Goal: Task Accomplishment & Management: Manage account settings

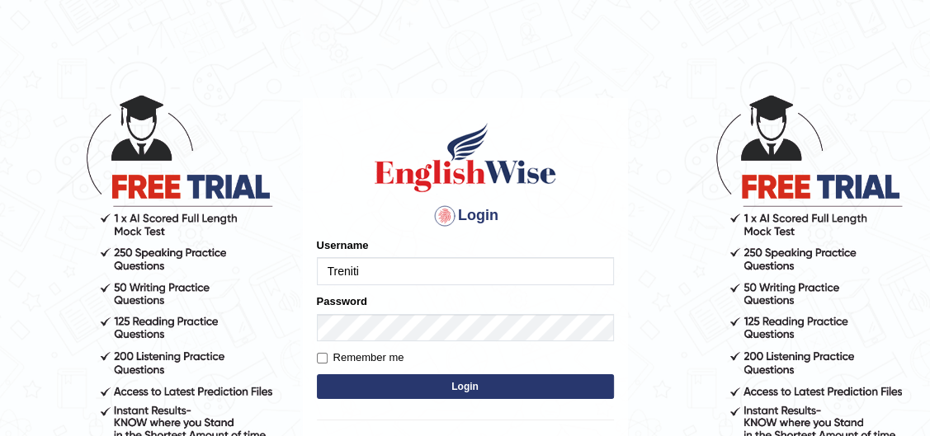
type input "Treniti"
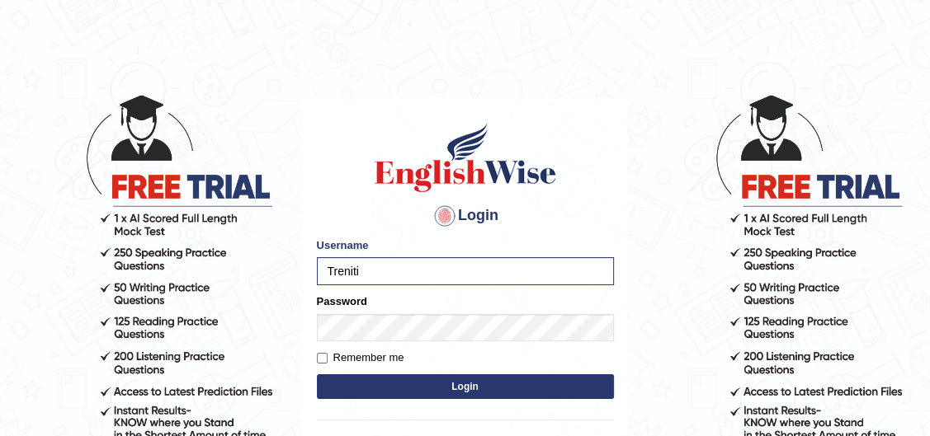
click at [440, 382] on button "Login" at bounding box center [465, 386] width 297 height 25
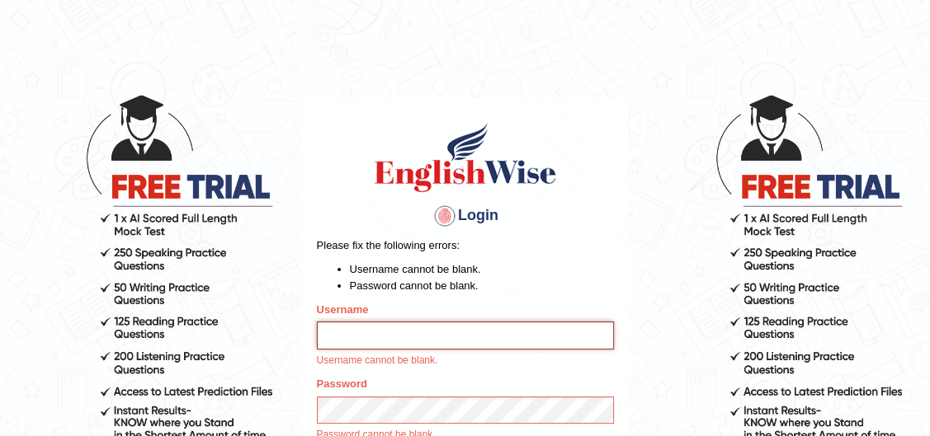
click at [407, 328] on input "Username" at bounding box center [465, 336] width 297 height 28
type input "Treniti"
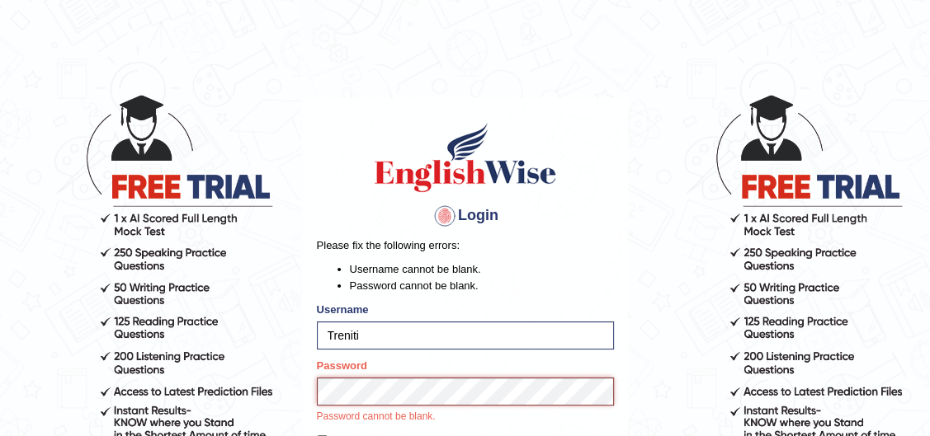
scroll to position [224, 0]
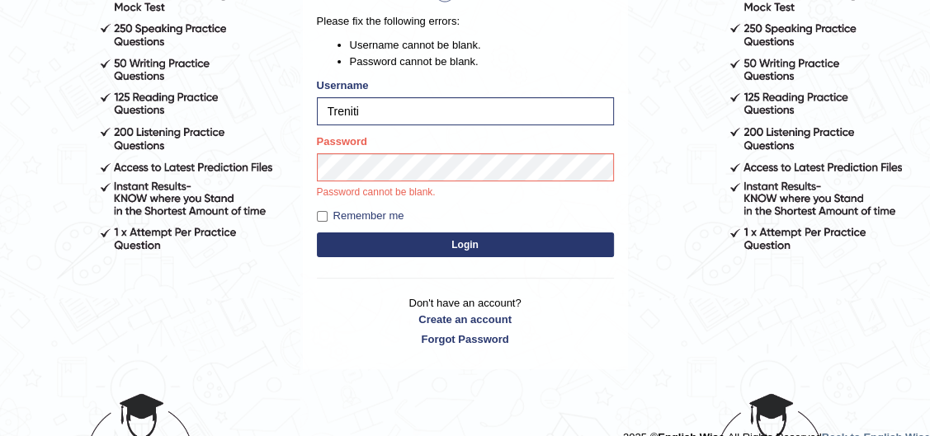
click at [457, 239] on button "Login" at bounding box center [465, 245] width 297 height 25
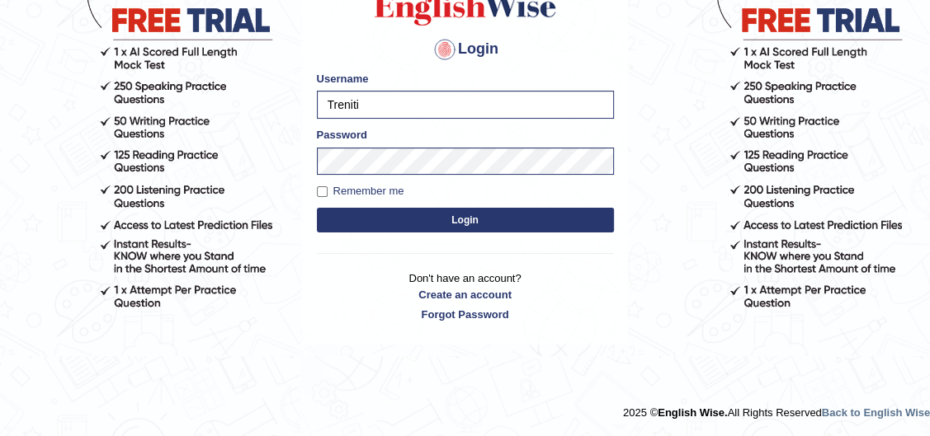
scroll to position [166, 0]
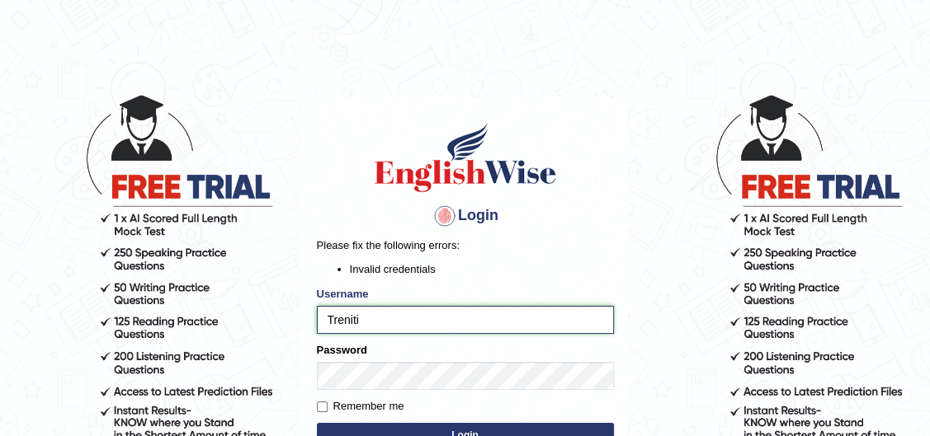
click at [405, 317] on input "Treniti" at bounding box center [465, 320] width 297 height 28
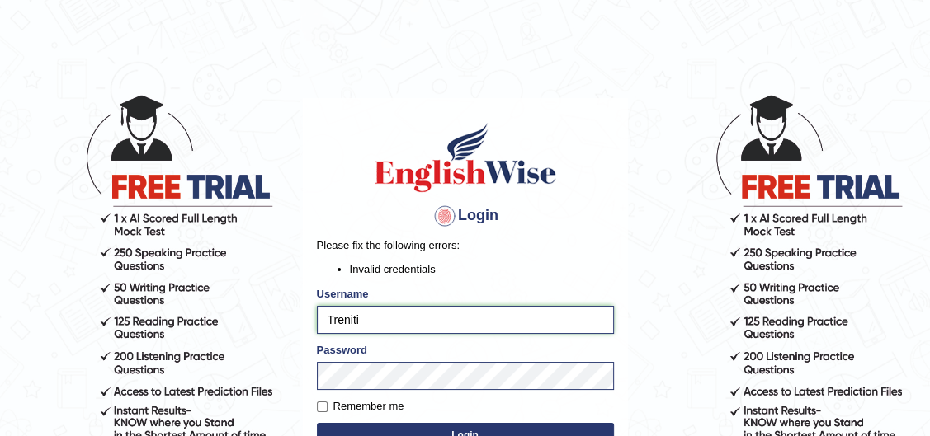
click at [332, 319] on input "Treniti" at bounding box center [465, 320] width 297 height 28
type input "treniti"
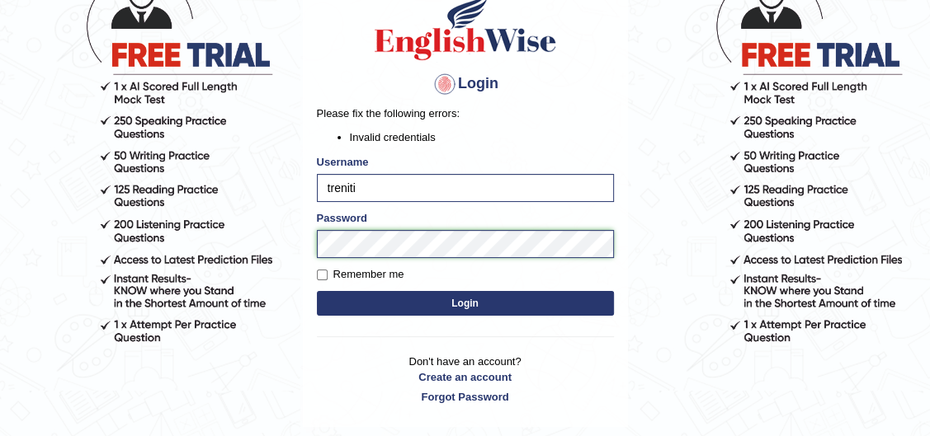
scroll to position [149, 0]
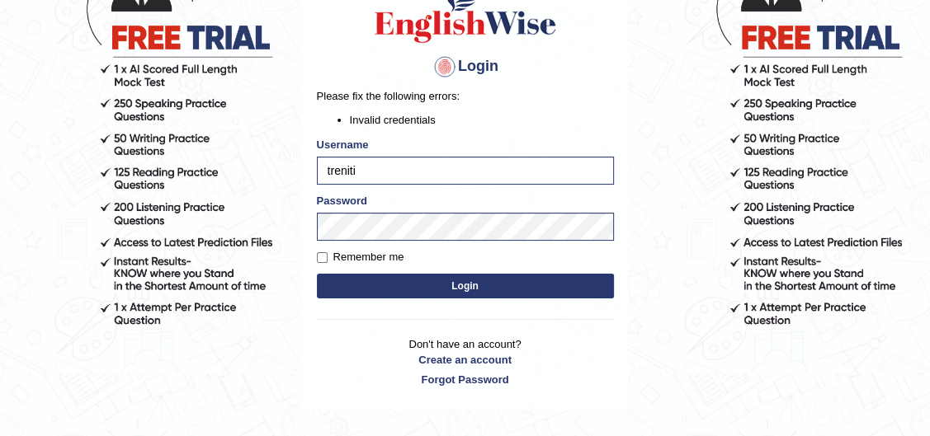
click at [480, 283] on button "Login" at bounding box center [465, 286] width 297 height 25
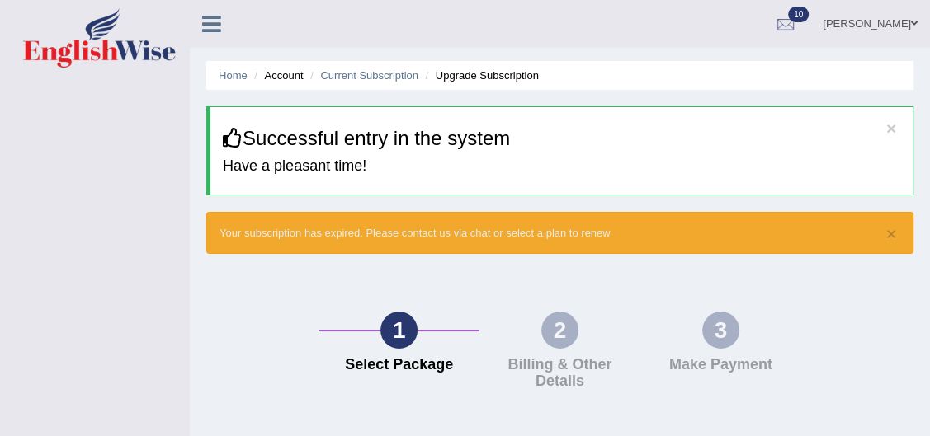
click at [212, 30] on icon at bounding box center [211, 23] width 19 height 21
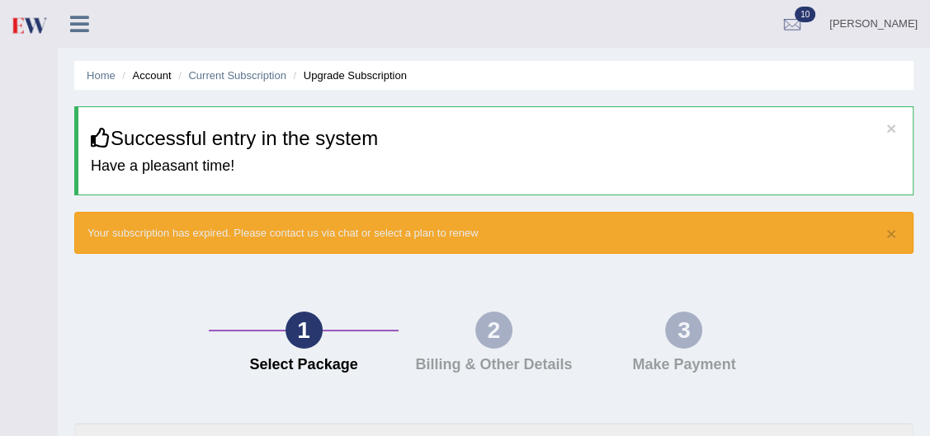
click at [150, 78] on li "Account" at bounding box center [144, 76] width 53 height 16
click at [104, 73] on link "Home" at bounding box center [101, 75] width 29 height 12
